Goal: Transaction & Acquisition: Purchase product/service

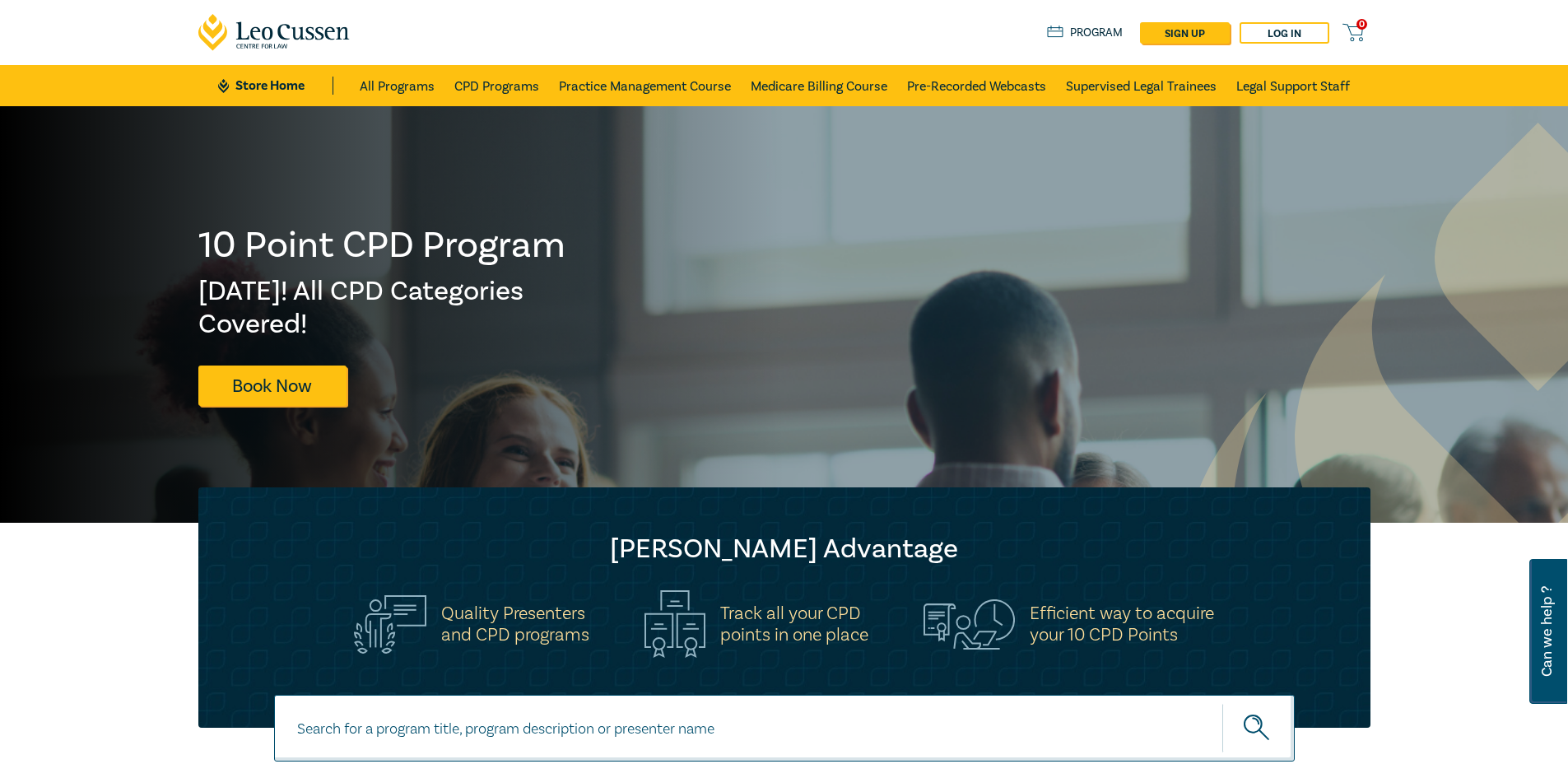
scroll to position [680, 0]
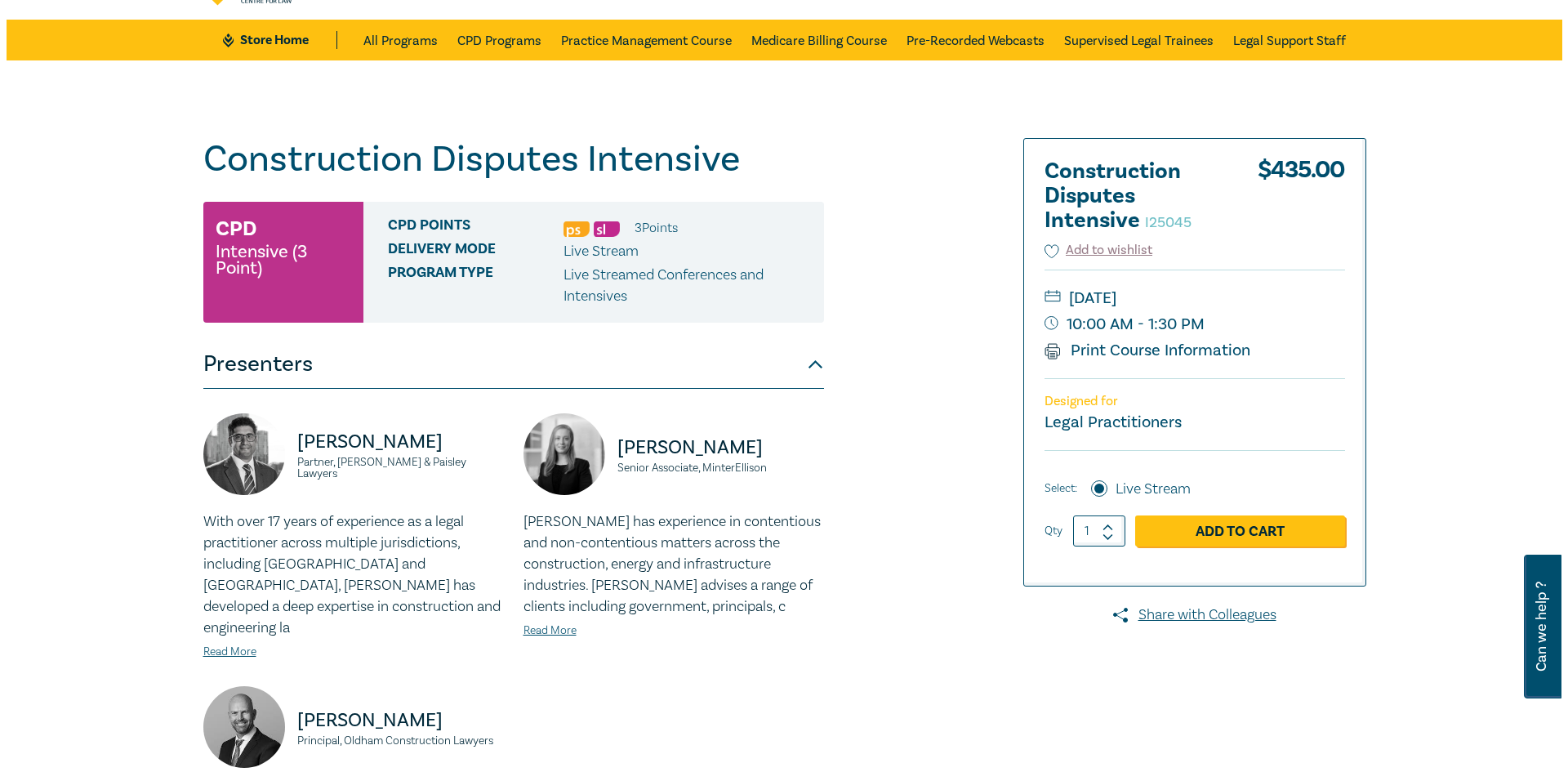
scroll to position [81, 0]
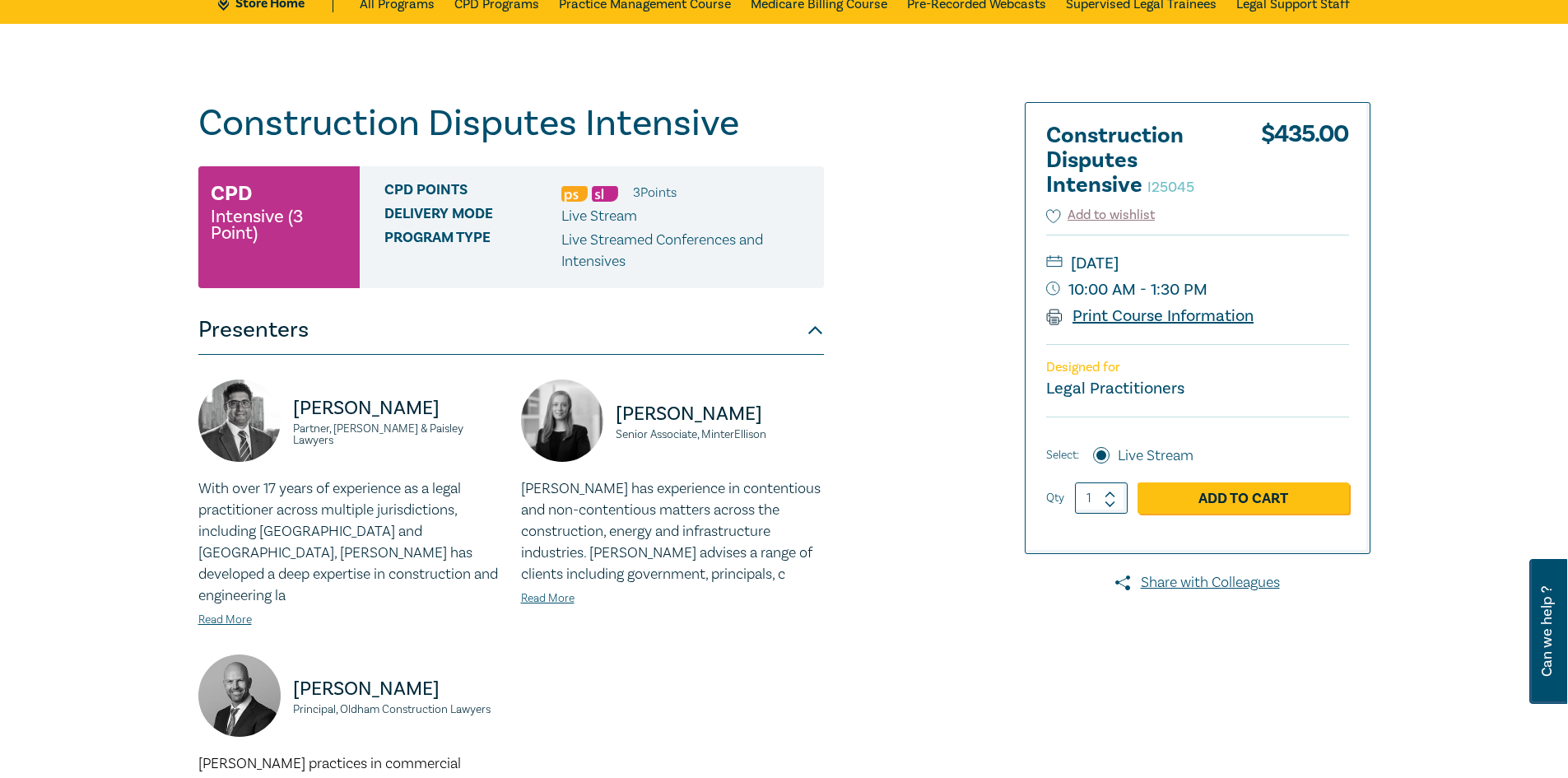
click at [1058, 317] on icon at bounding box center [1054, 317] width 16 height 16
click at [1162, 317] on link "Print Course Information" at bounding box center [1150, 316] width 208 height 22
click at [1242, 494] on link "Add to Cart" at bounding box center [1243, 498] width 211 height 31
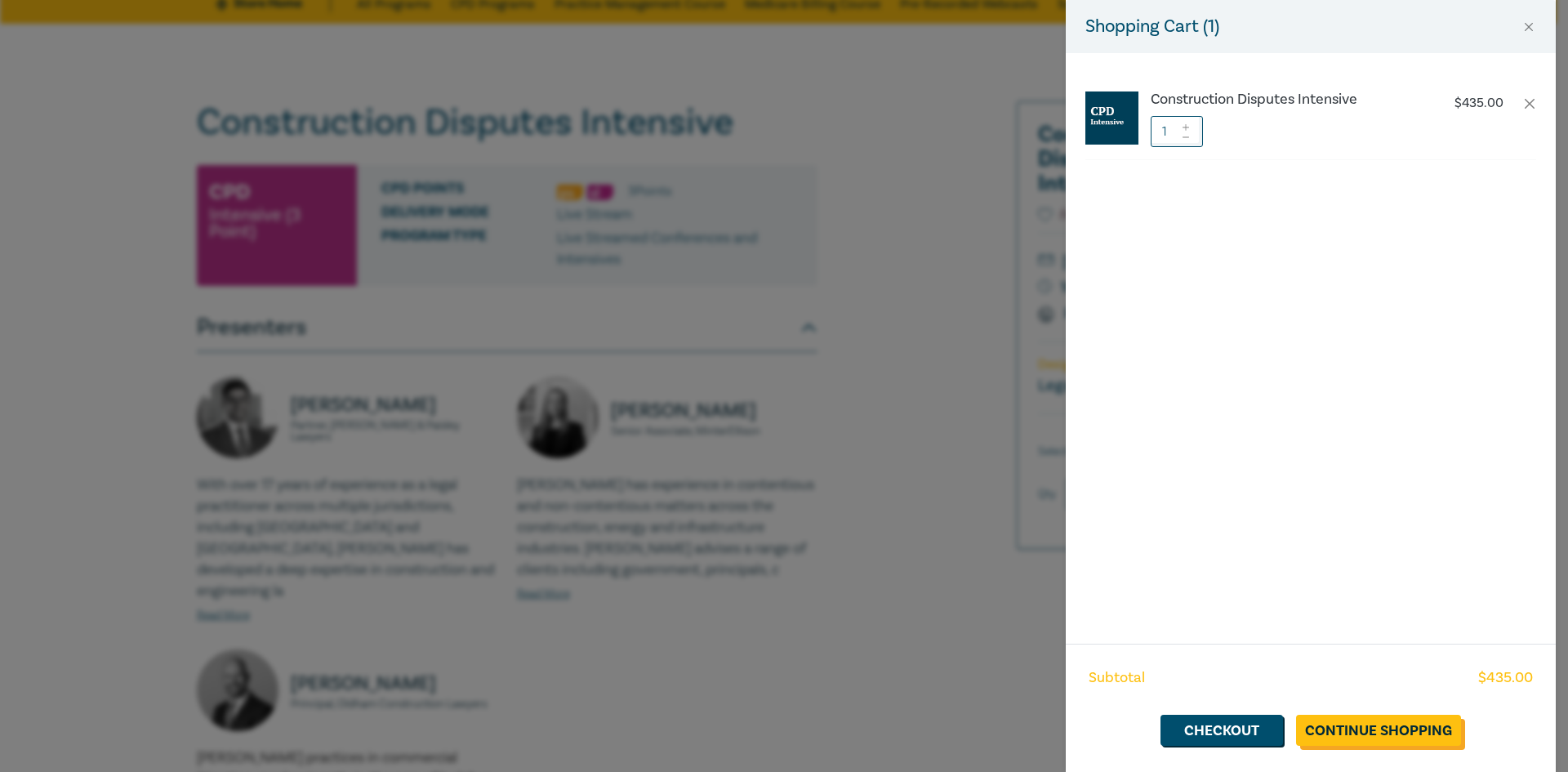
click at [1377, 724] on link "Continue Shopping" at bounding box center [1378, 730] width 165 height 31
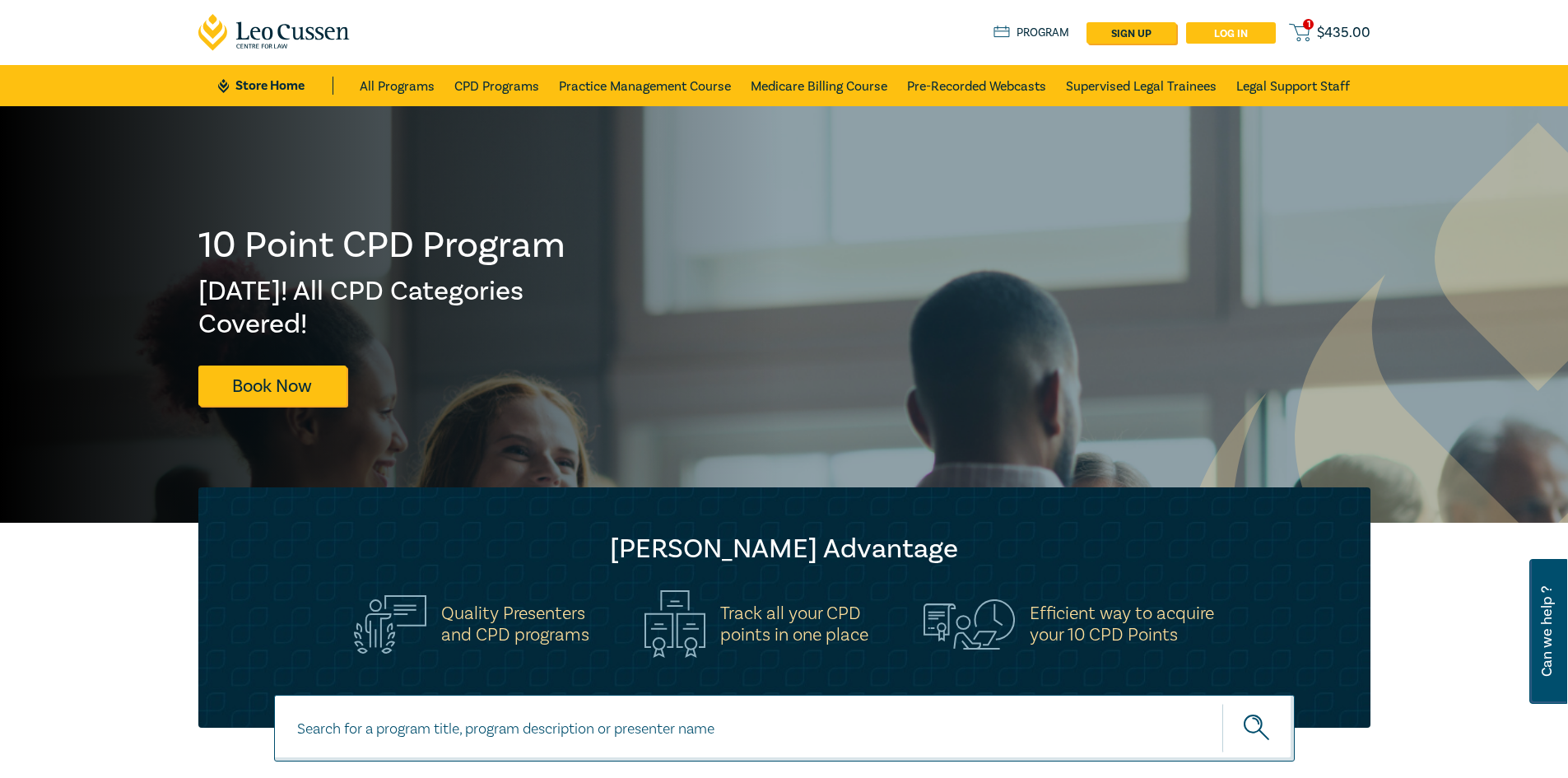
click at [1233, 30] on link "Log in" at bounding box center [1231, 33] width 90 height 22
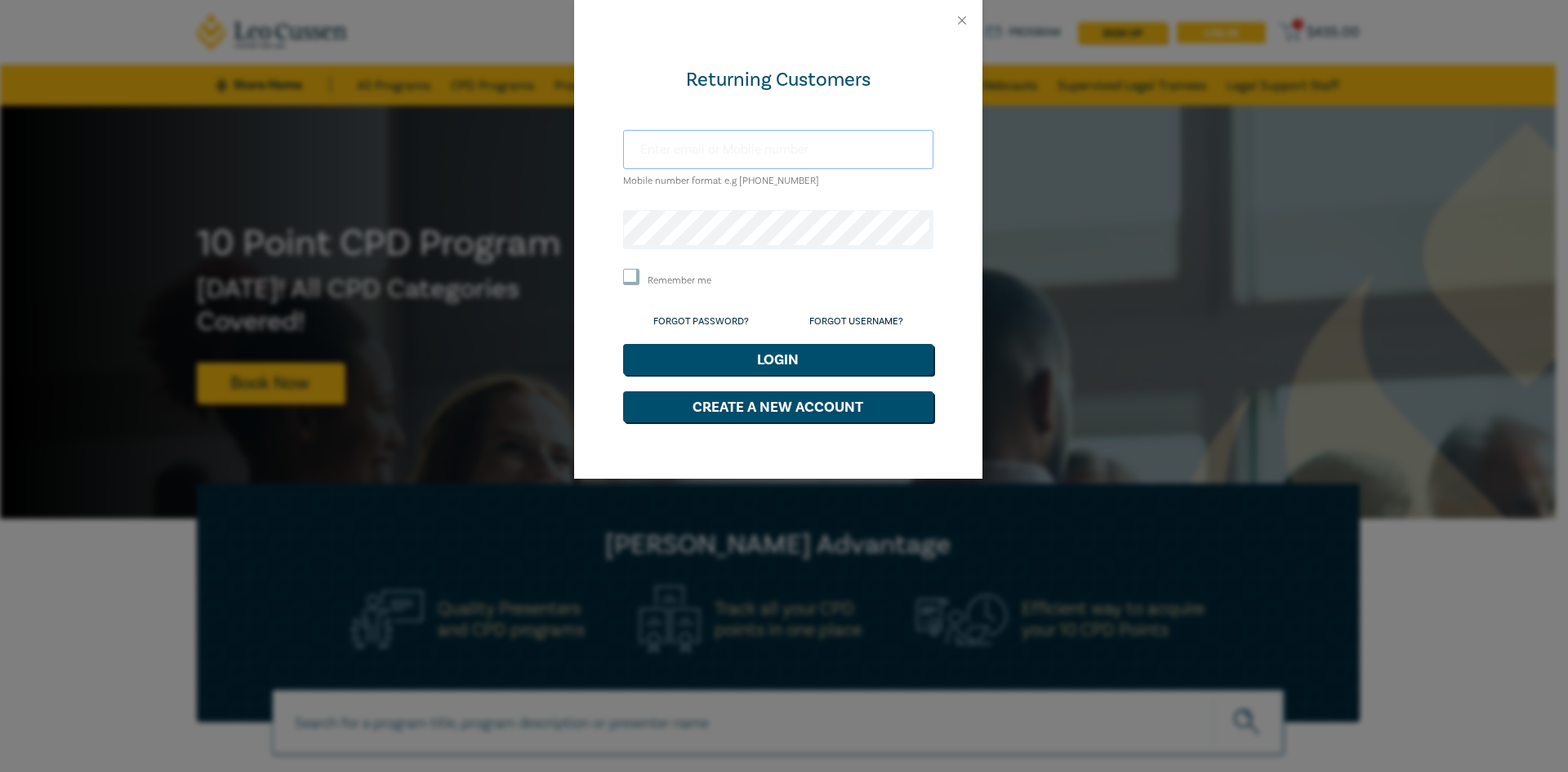
type input "glenm.styles@bigpond.com"
click at [786, 351] on button "Login" at bounding box center [778, 359] width 311 height 31
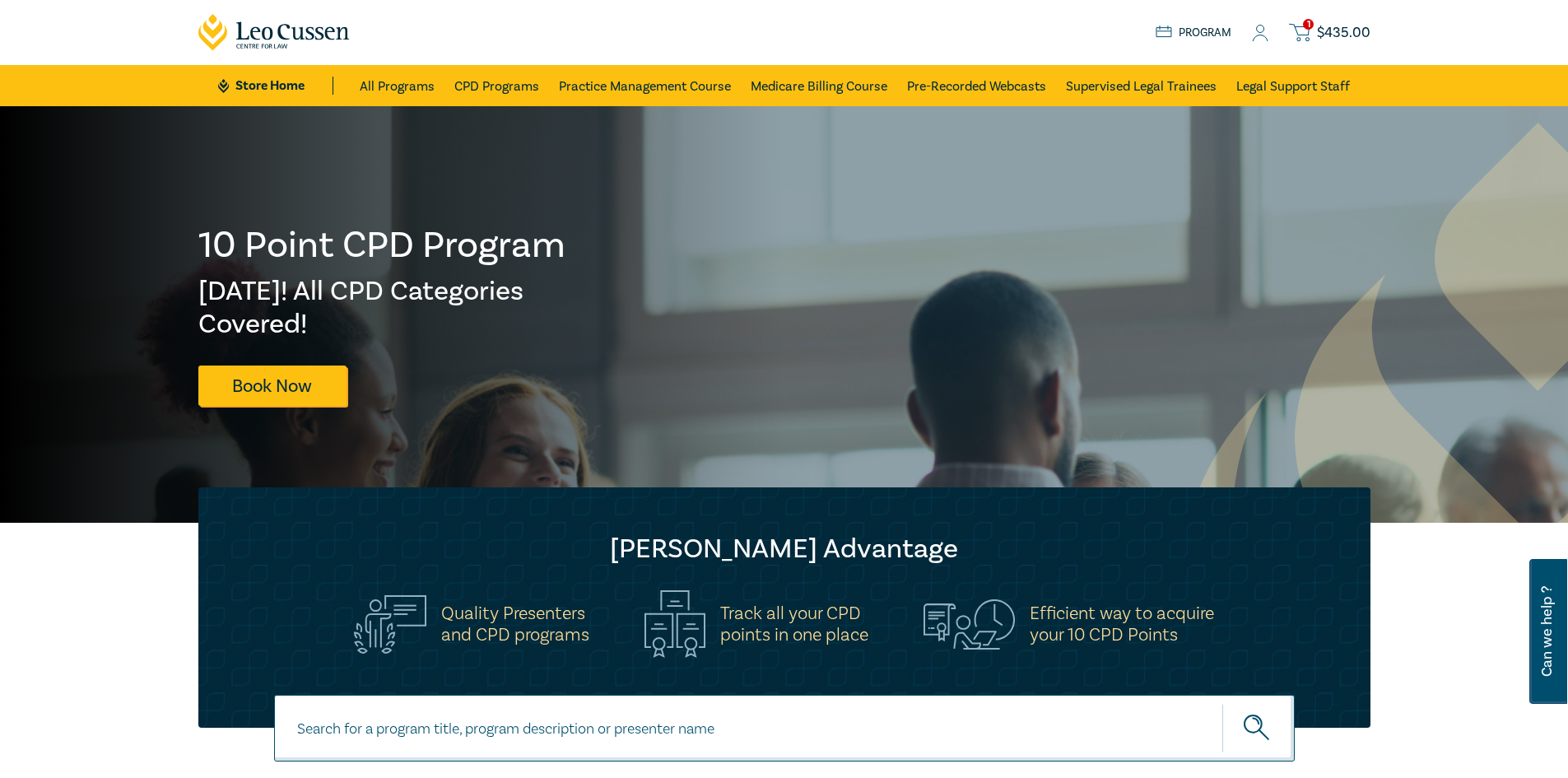
click at [1337, 32] on span "$ 435.00" at bounding box center [1344, 33] width 53 height 18
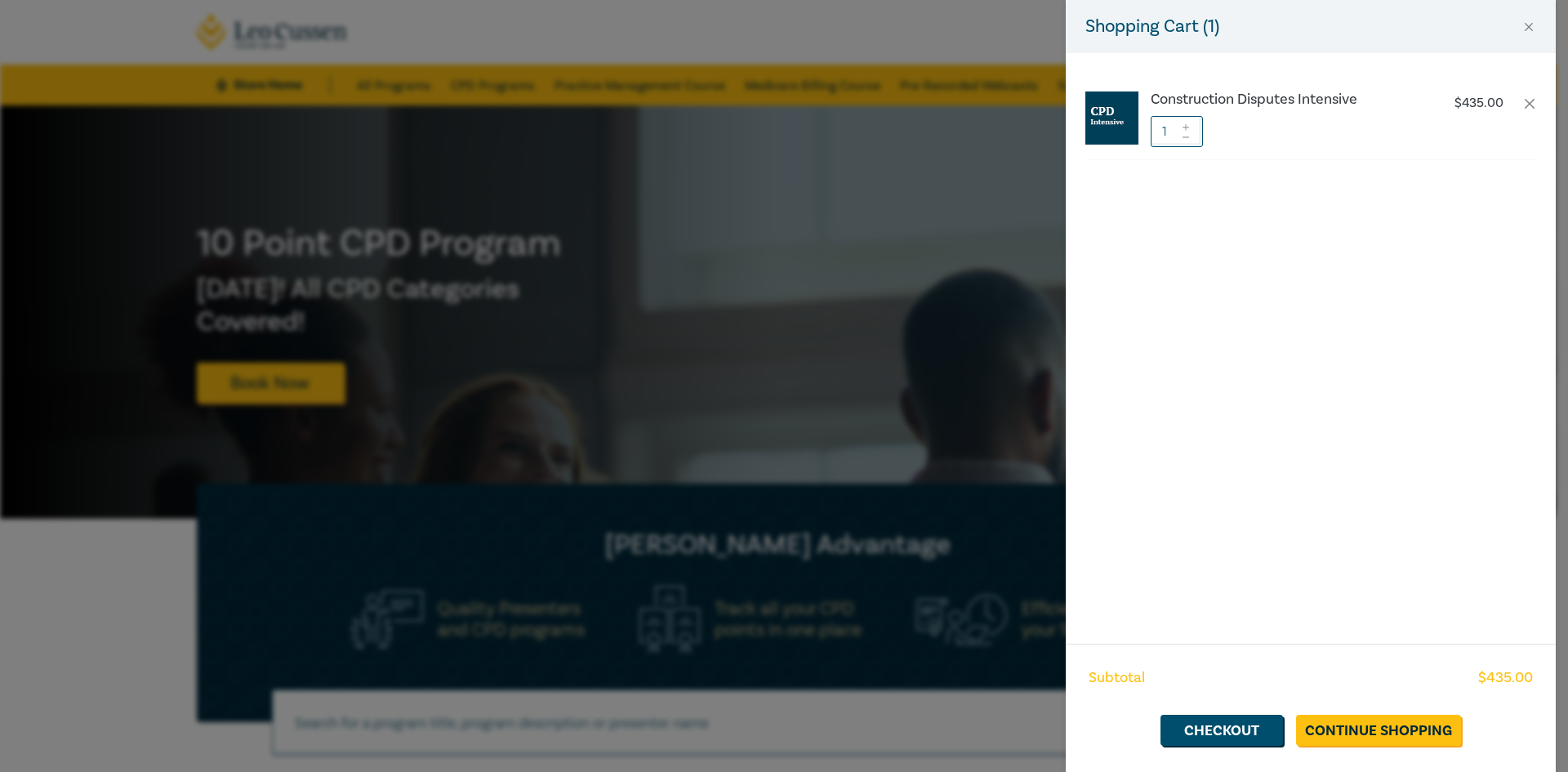
click at [819, 393] on div "Shopping Cart ( 1 ) Construction Disputes Intensive $ 435.00 1 Subtotal $ 435.0…" at bounding box center [784, 386] width 1568 height 772
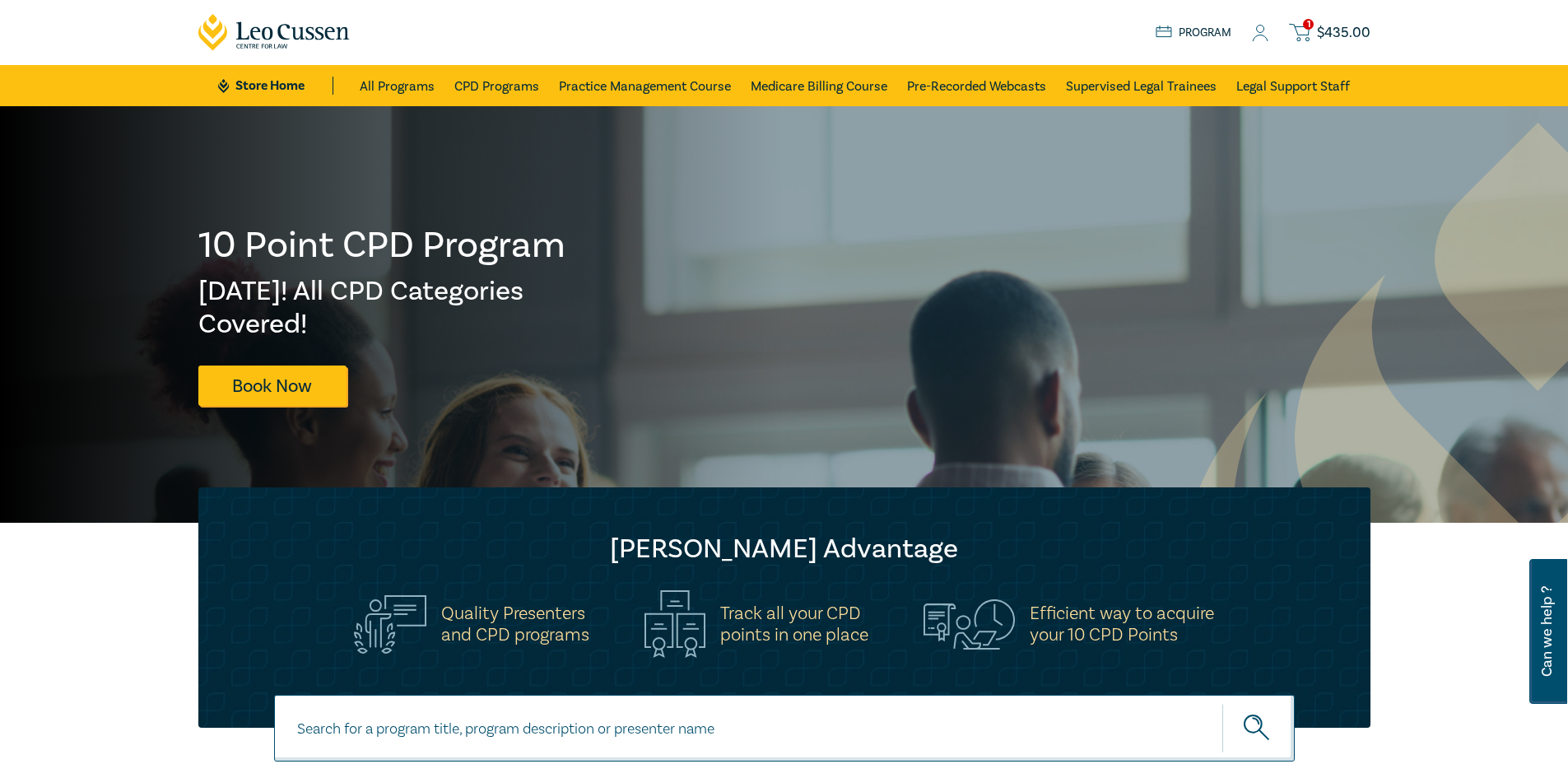
click at [1339, 29] on span "$ 435.00" at bounding box center [1344, 33] width 53 height 18
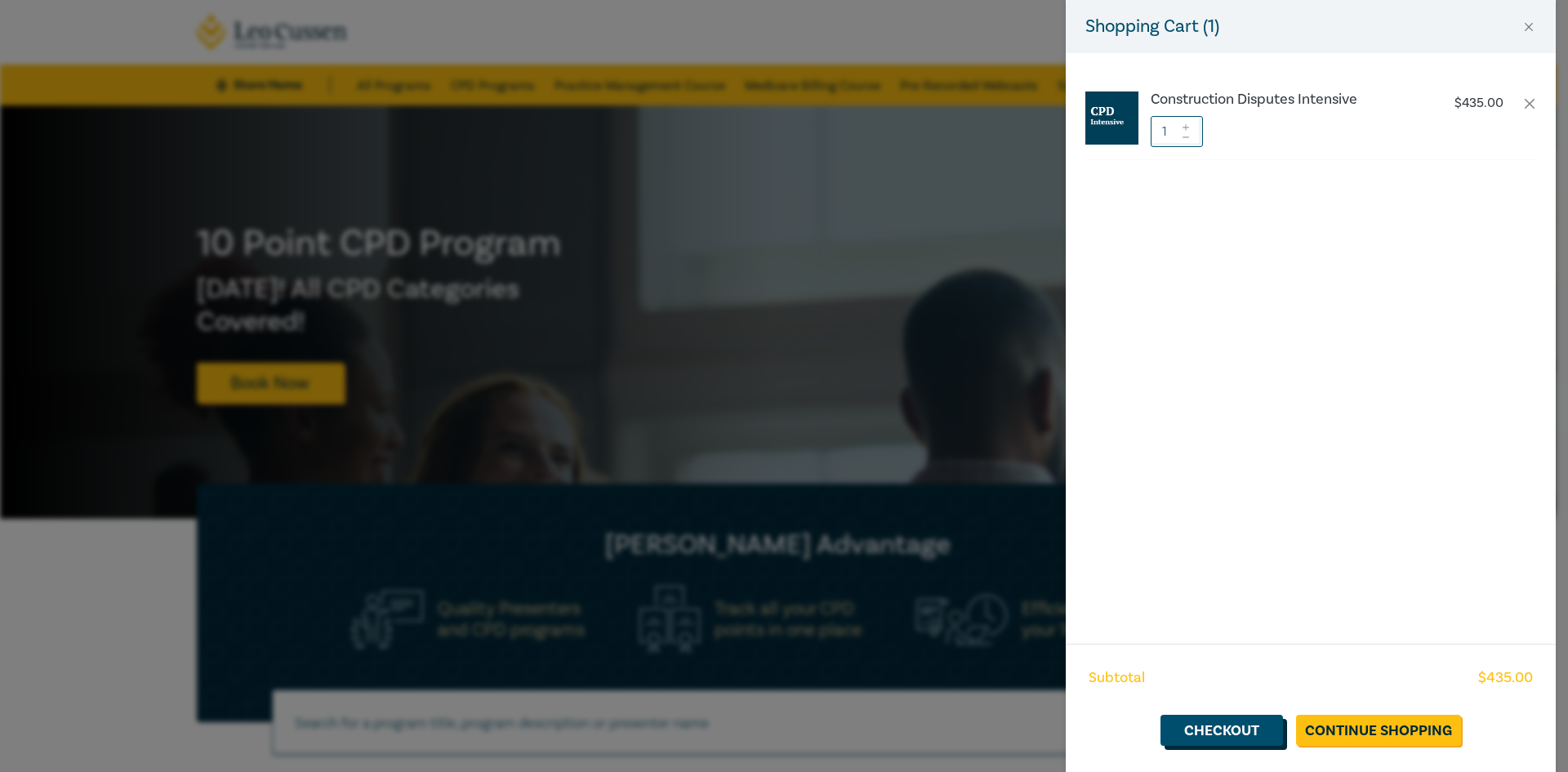
click at [1220, 731] on link "Checkout" at bounding box center [1221, 730] width 122 height 31
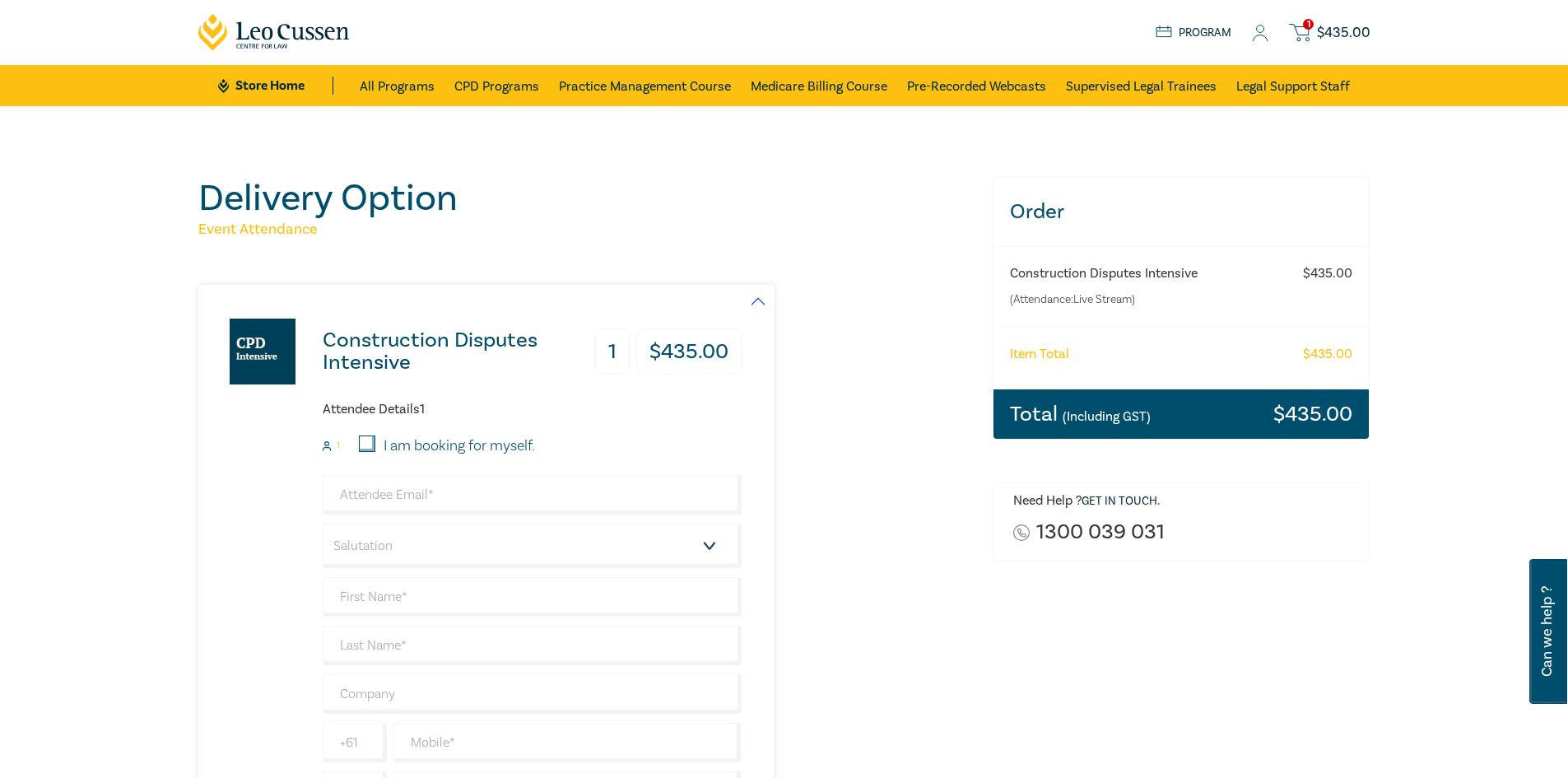
click at [1328, 31] on span "$ 435.00" at bounding box center [1344, 33] width 53 height 18
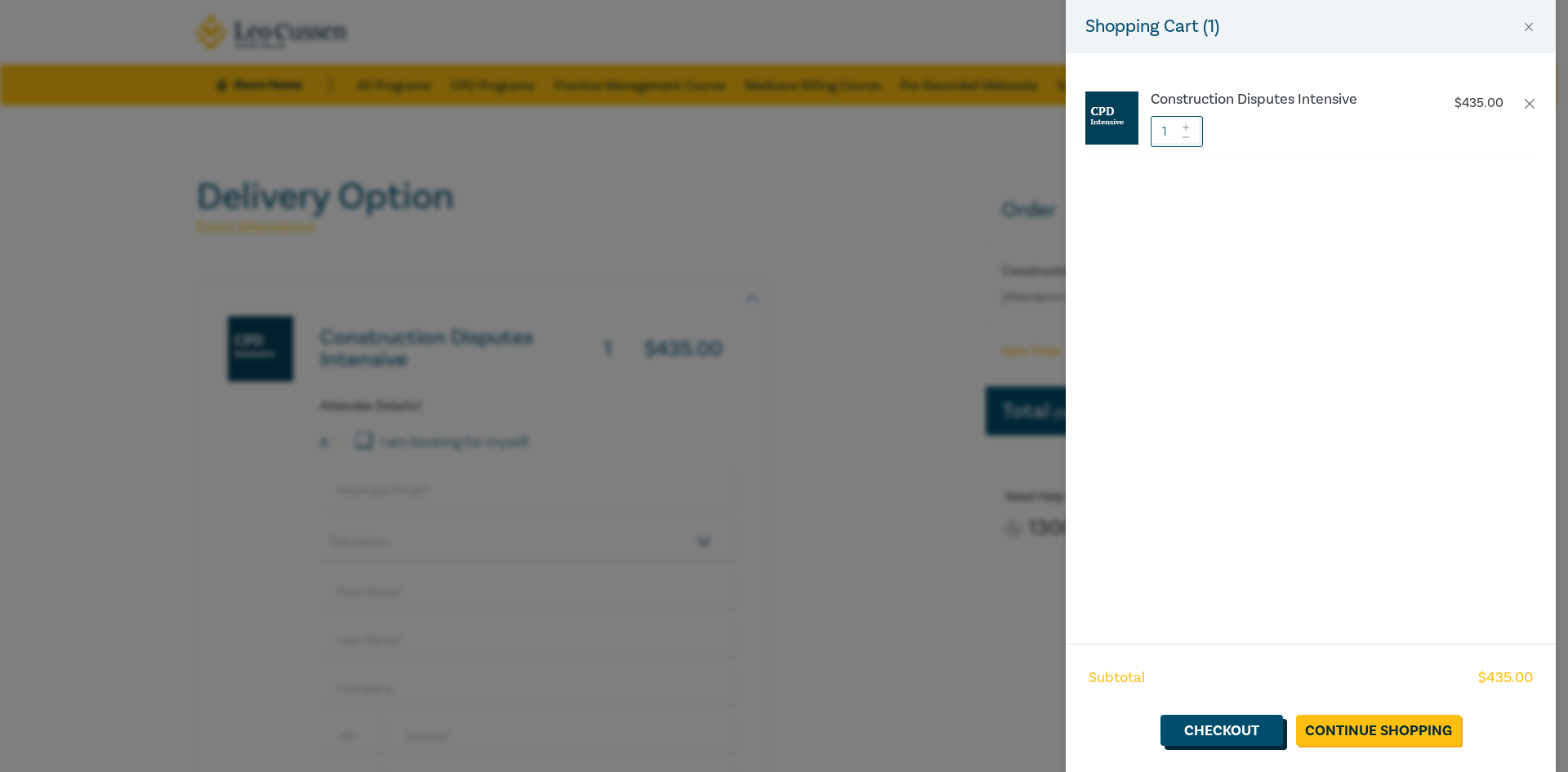
click at [1221, 733] on link "Checkout" at bounding box center [1221, 730] width 122 height 31
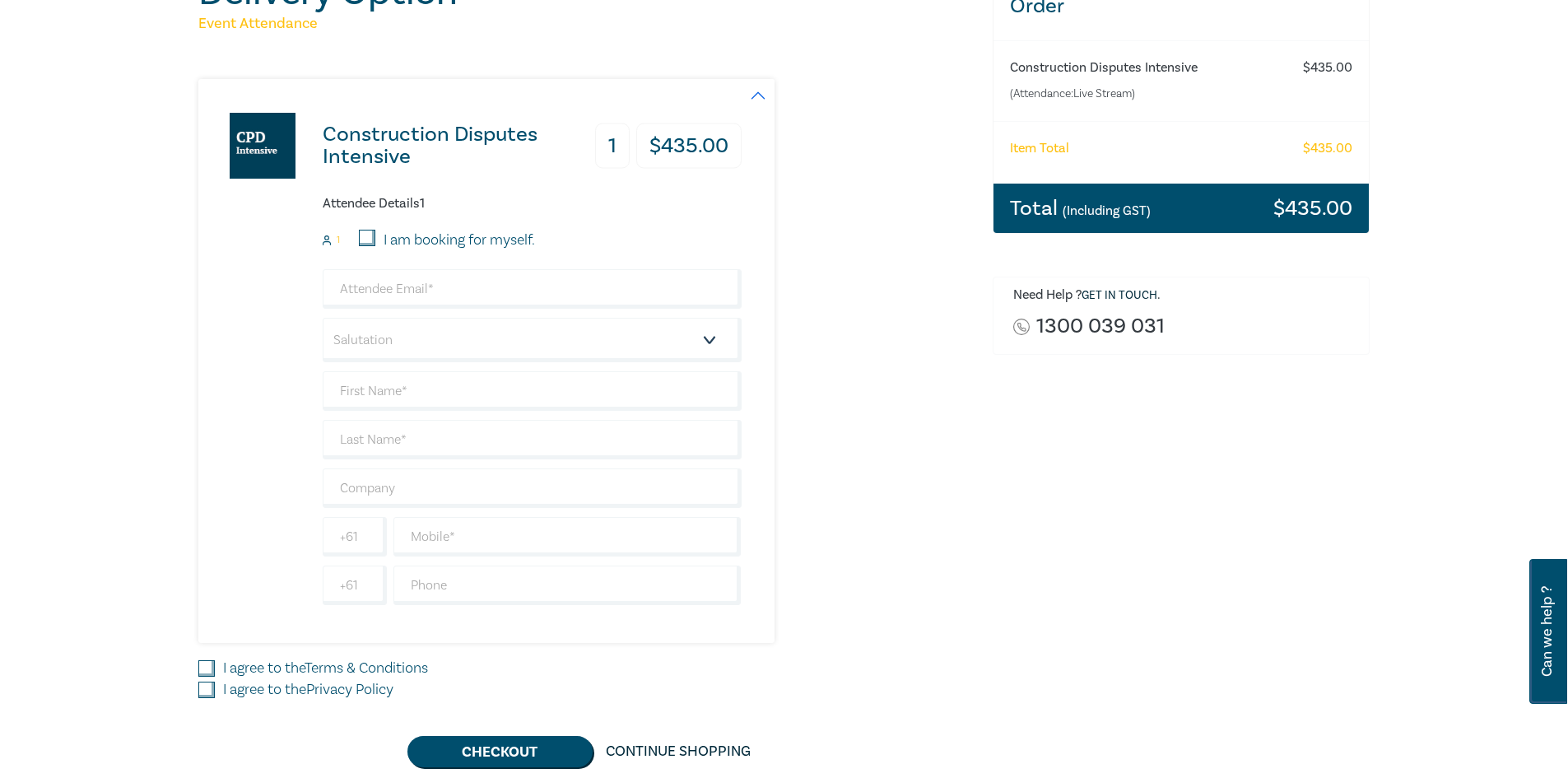
scroll to position [247, 0]
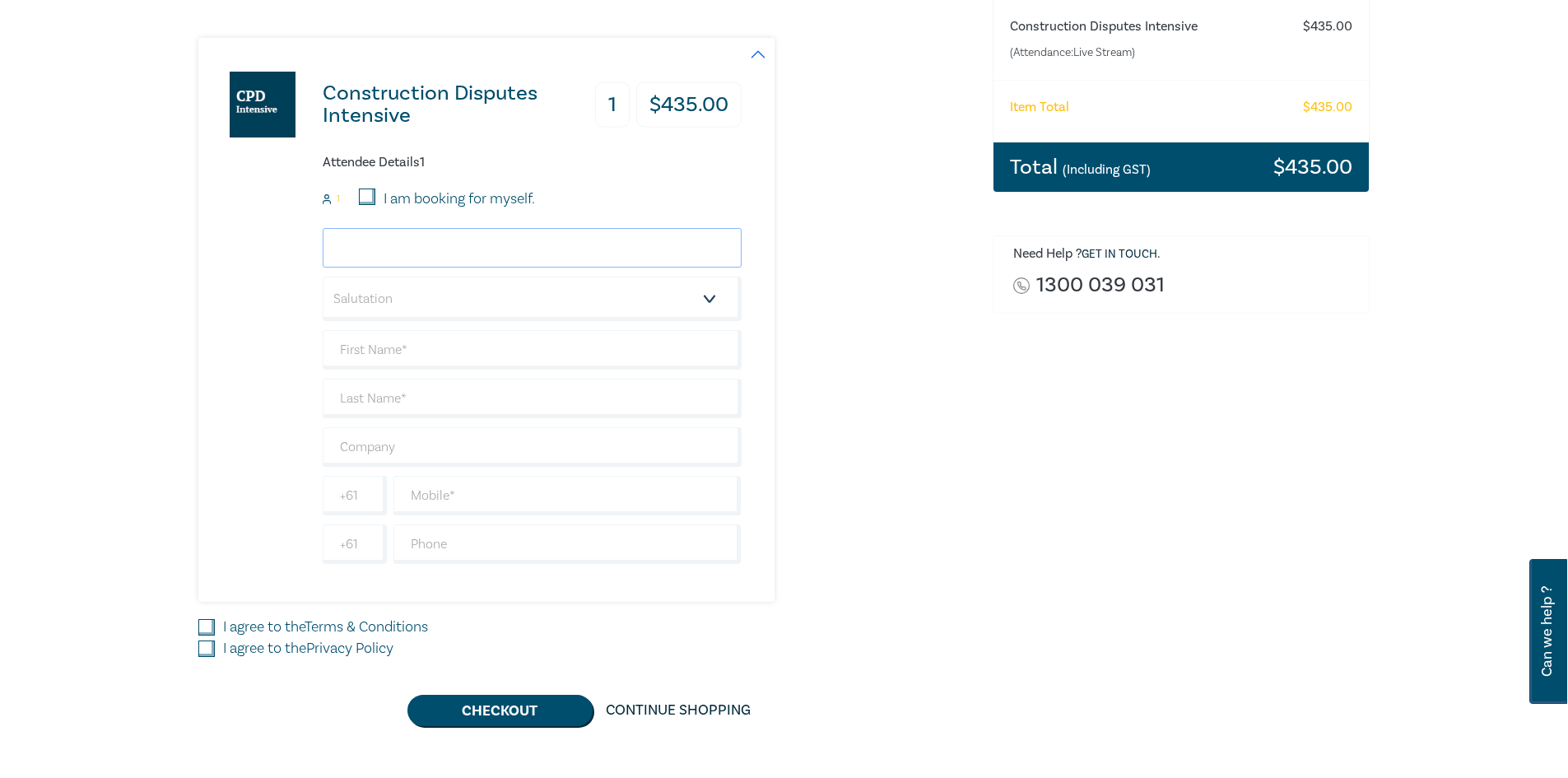
click at [505, 248] on input "email" at bounding box center [532, 248] width 419 height 40
type input "glenm.styles@bigpond.com"
type input "[PERSON_NAME]"
type input "Styles"
type input "0404001201"
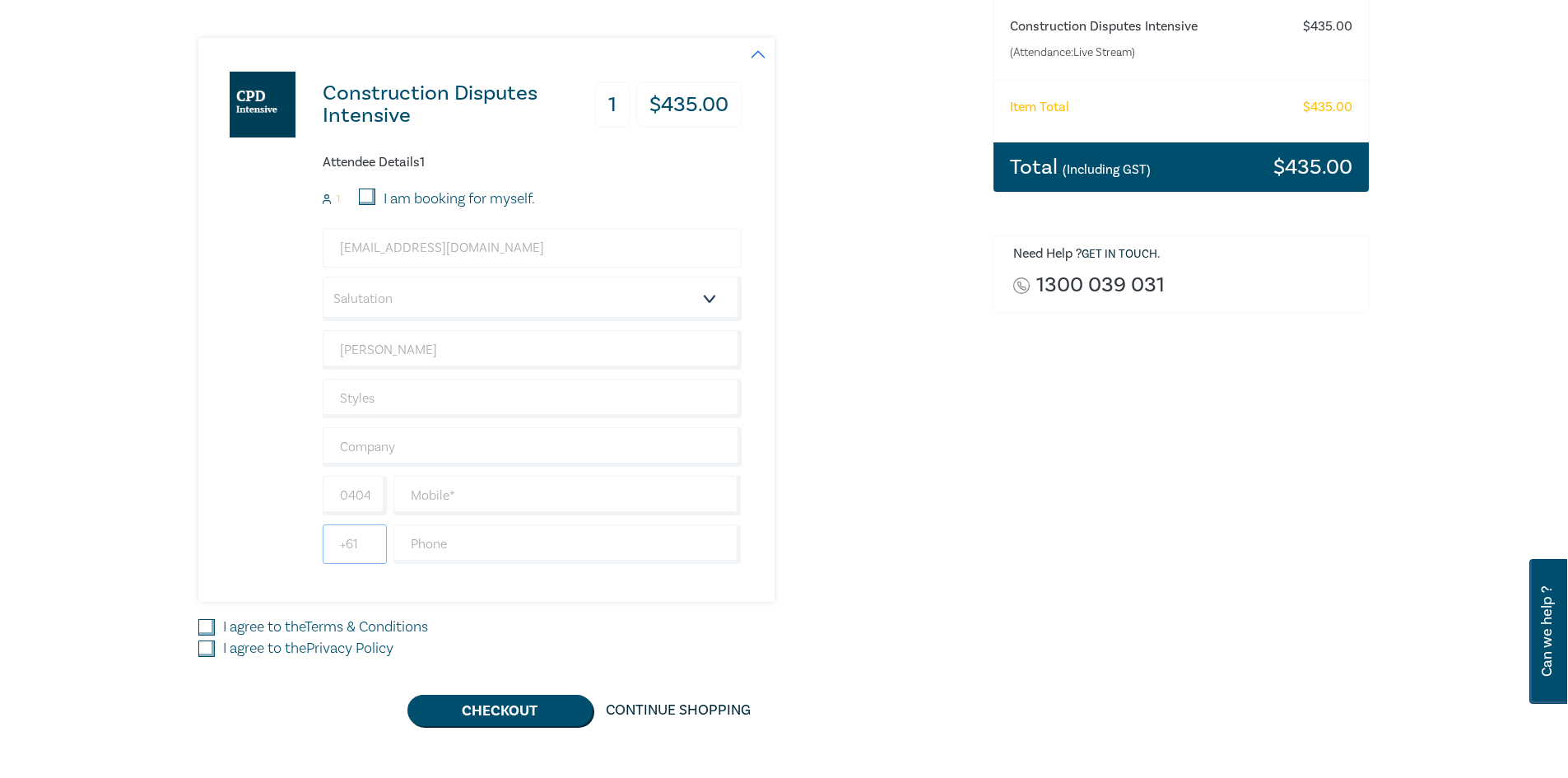
type input "[GEOGRAPHIC_DATA]"
click at [494, 502] on input "text" at bounding box center [568, 496] width 348 height 40
type input "0404001201"
click at [518, 549] on input "text" at bounding box center [568, 544] width 348 height 40
type input "0404001201"
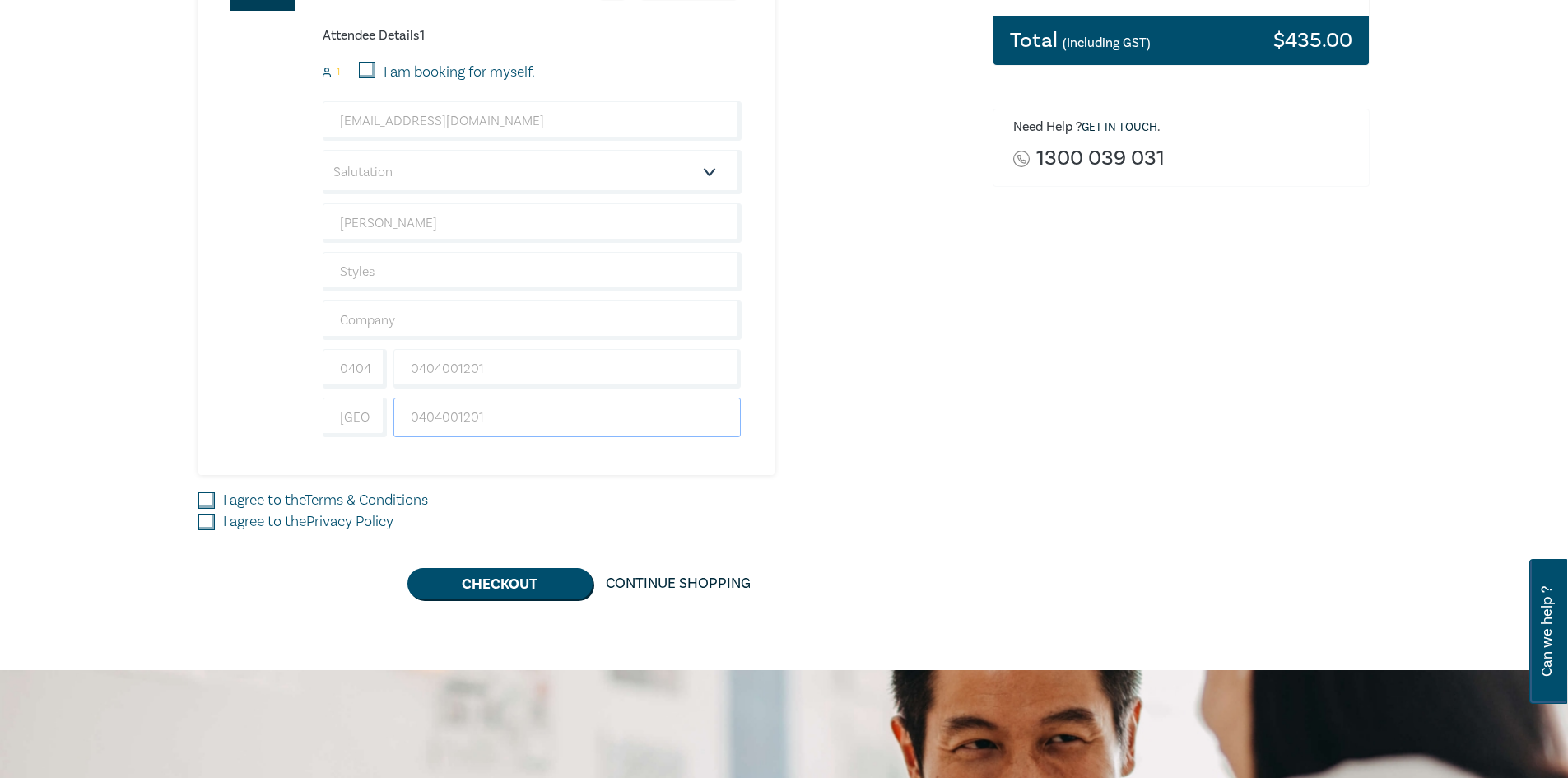
scroll to position [411, 0]
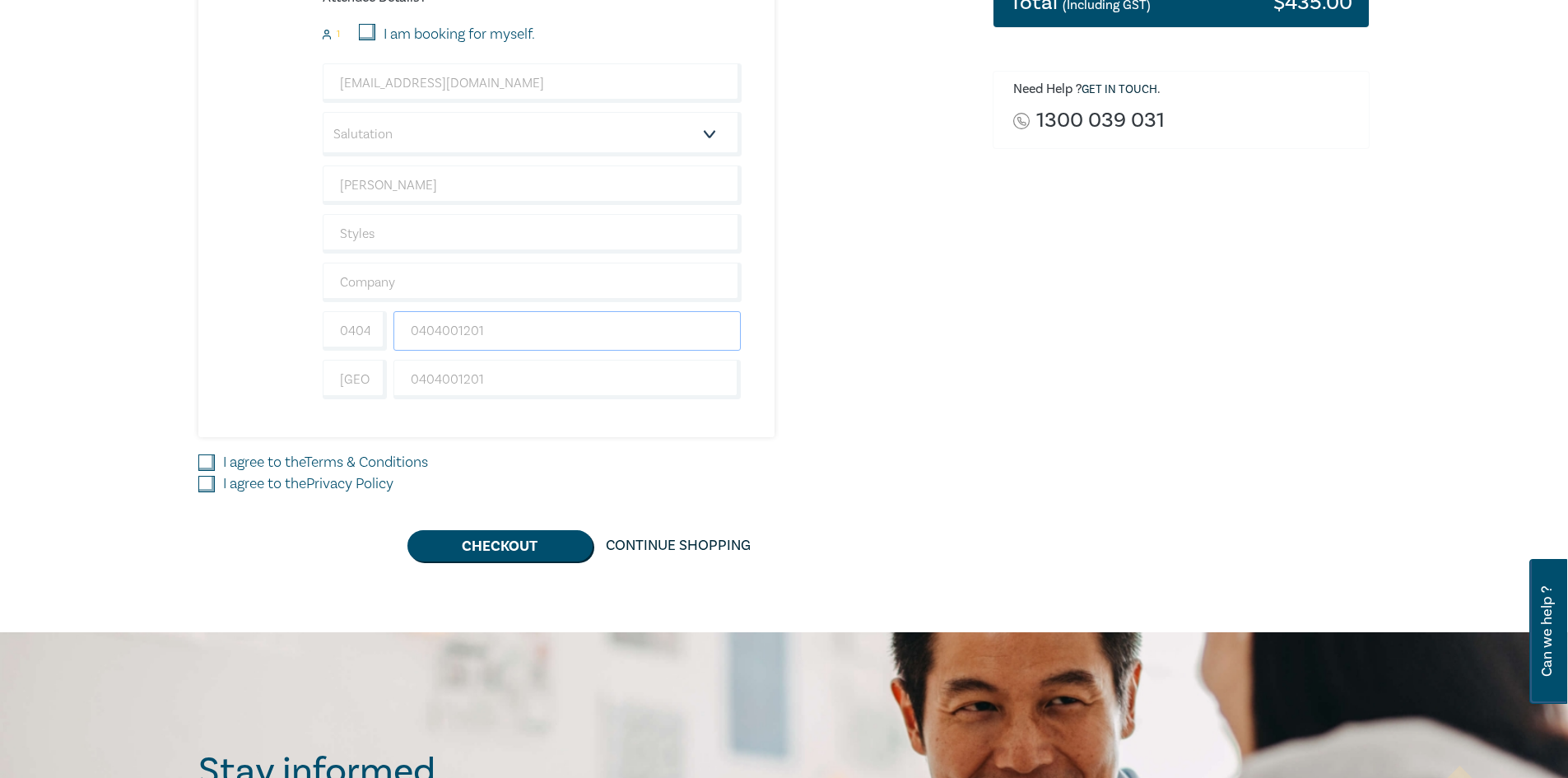
click at [503, 326] on input "0404001201" at bounding box center [568, 331] width 348 height 40
click at [378, 335] on input "0404001201" at bounding box center [354, 331] width 64 height 40
click at [368, 326] on input "0404001201" at bounding box center [354, 331] width 64 height 40
drag, startPoint x: 369, startPoint y: 328, endPoint x: 297, endPoint y: 315, distance: 73.2
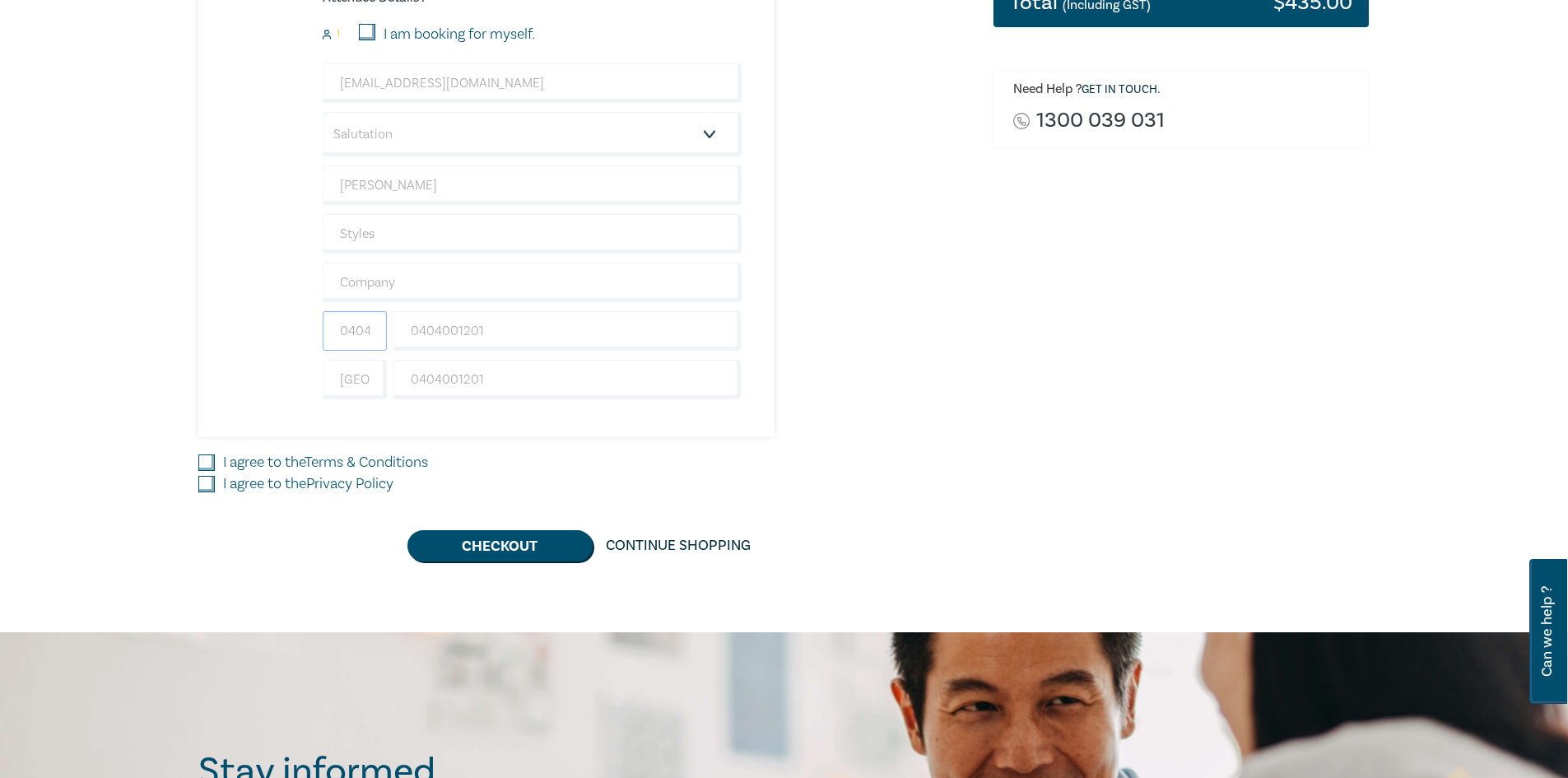
click at [298, 324] on div "Construction Disputes Intensive 1 $ 435.00 Attendee Details 1 1 I am booking fo…" at bounding box center [470, 155] width 543 height 564
click at [372, 342] on input "+61001201" at bounding box center [354, 331] width 64 height 40
click at [348, 337] on input "+61001201" at bounding box center [354, 331] width 64 height 40
type input "2"
click at [540, 328] on input "0404001201" at bounding box center [568, 331] width 348 height 40
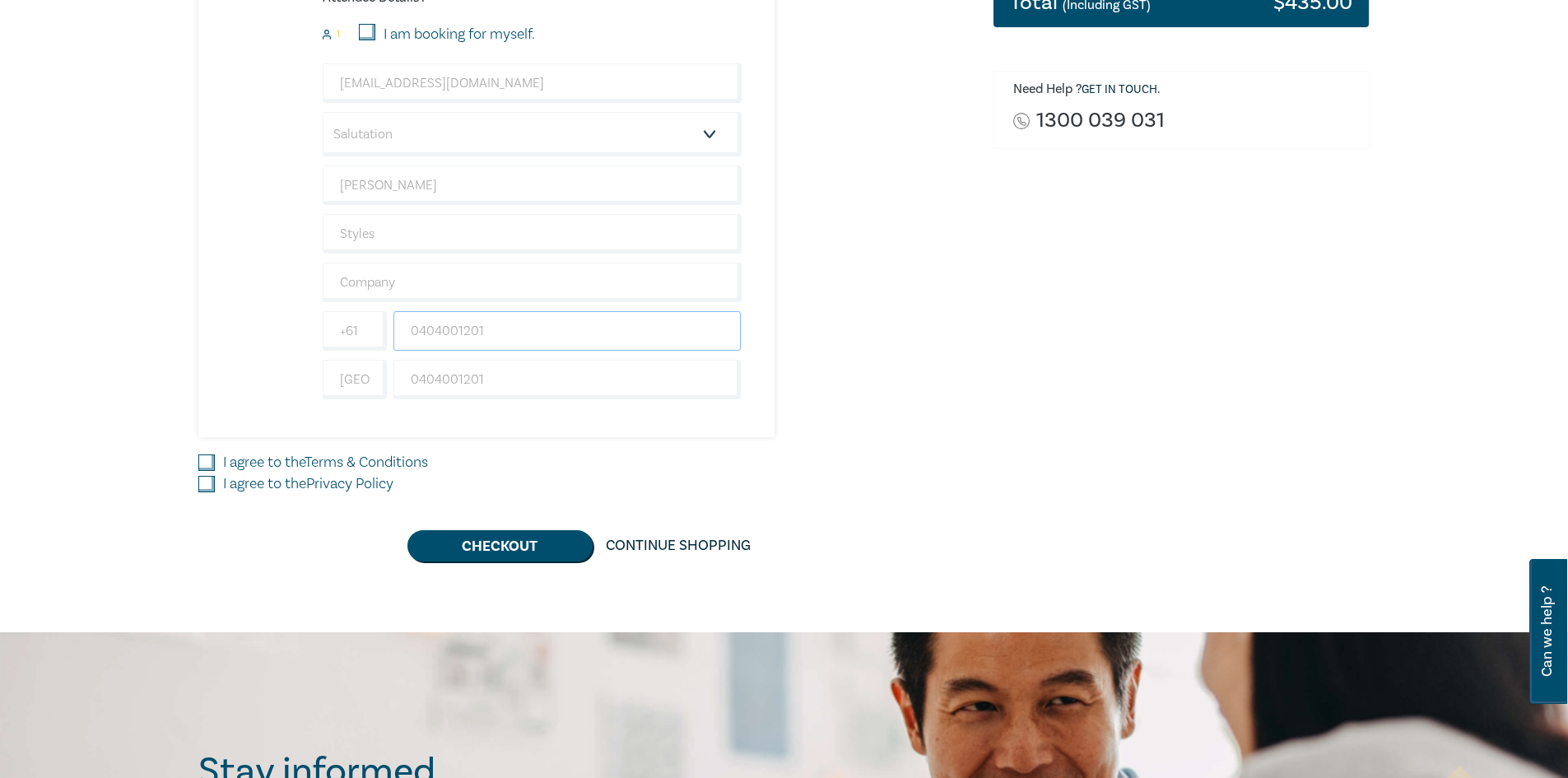
click at [418, 331] on input "0404001201" at bounding box center [568, 331] width 348 height 40
type input "404001201"
click at [524, 378] on input "0404001201" at bounding box center [568, 380] width 348 height 40
click at [973, 471] on div "Delivery Option Event Attendance Construction Disputes Intensive 1 $ 435.00 Att…" at bounding box center [586, 163] width 794 height 796
click at [206, 461] on input "I agree to the Terms & Conditions" at bounding box center [206, 462] width 16 height 16
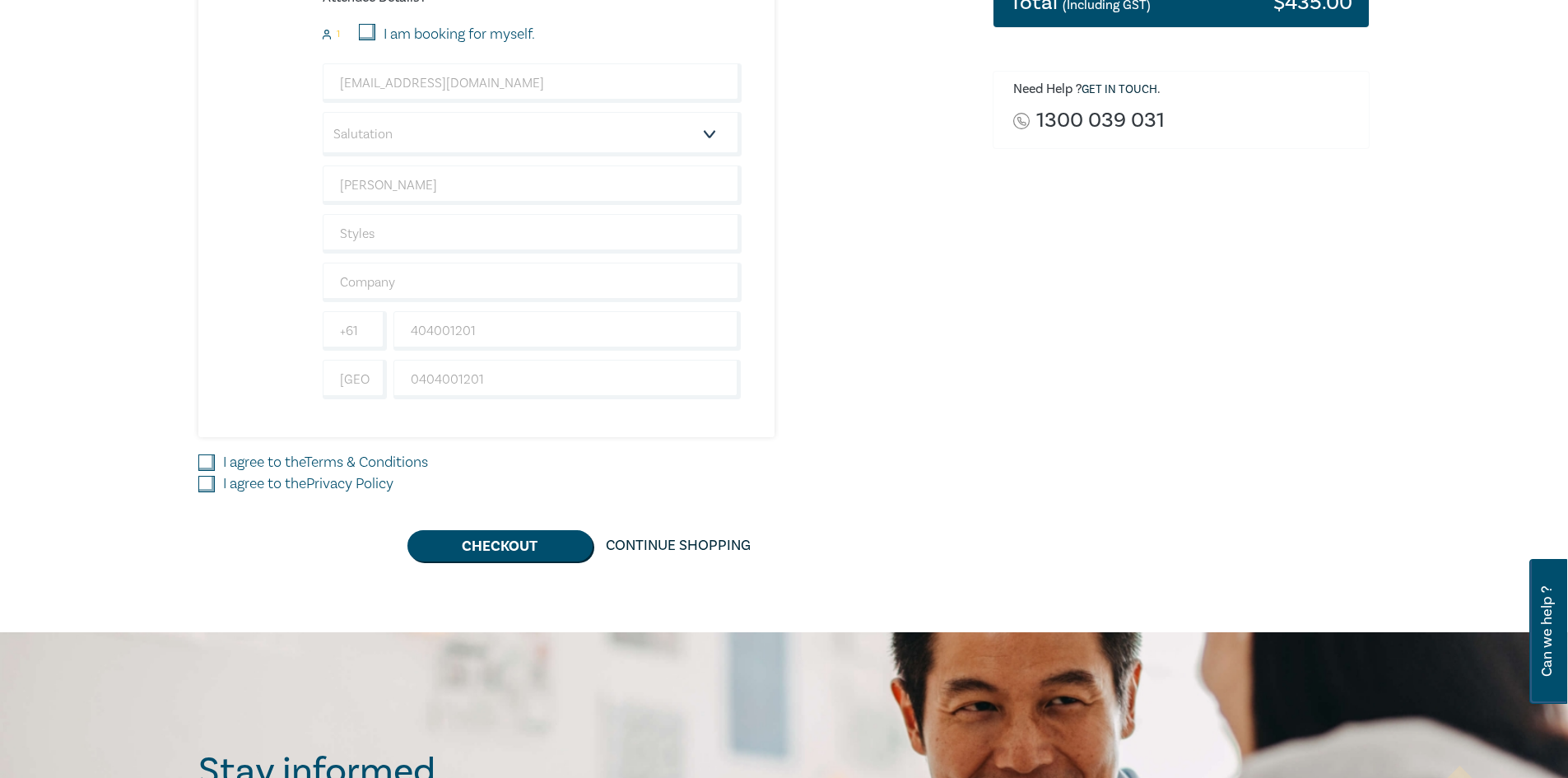
checkbox input "true"
click at [204, 480] on input "I agree to the Privacy Policy" at bounding box center [206, 484] width 16 height 16
checkbox input "true"
click at [492, 541] on button "Checkout" at bounding box center [499, 546] width 185 height 31
